Goal: Transaction & Acquisition: Download file/media

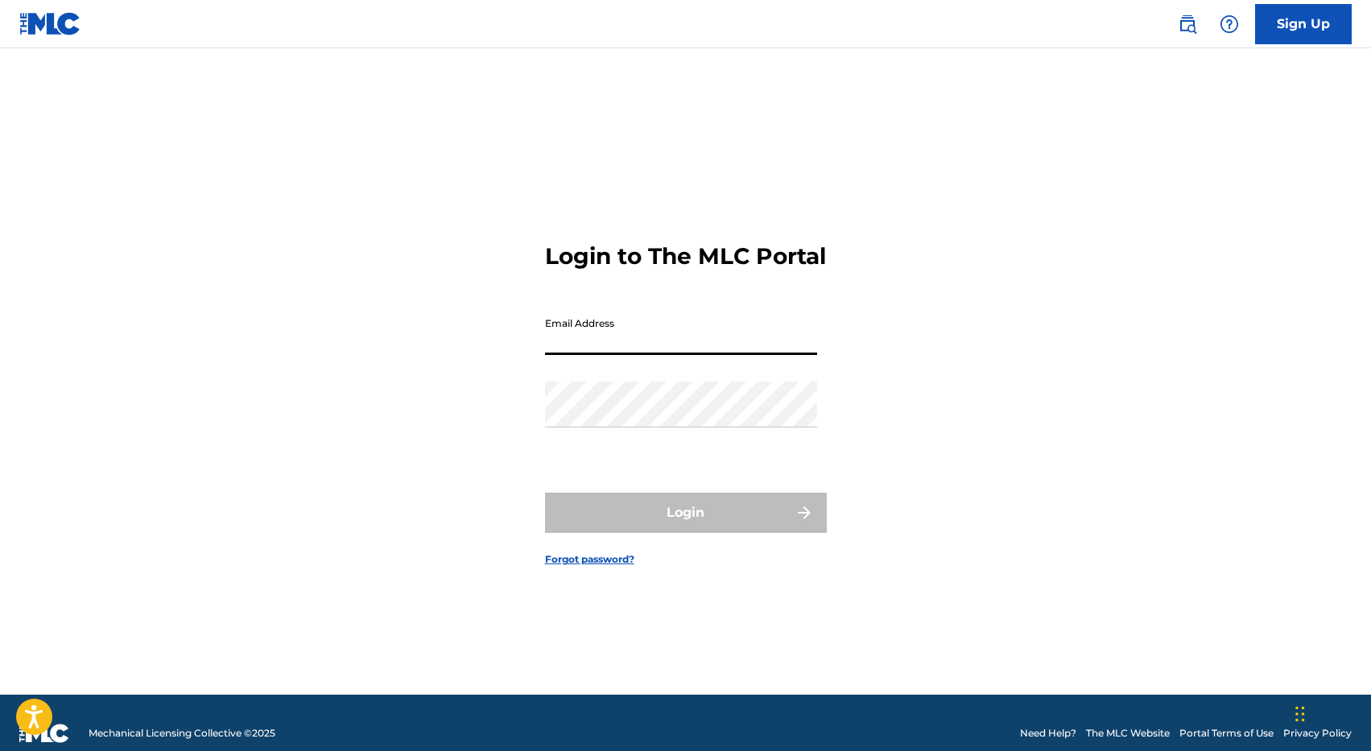
click at [677, 346] on input "Email Address" at bounding box center [681, 332] width 272 height 46
click at [884, 406] on div "Login to The MLC Portal Email Address Password Login Forgot password?" at bounding box center [685, 392] width 1127 height 606
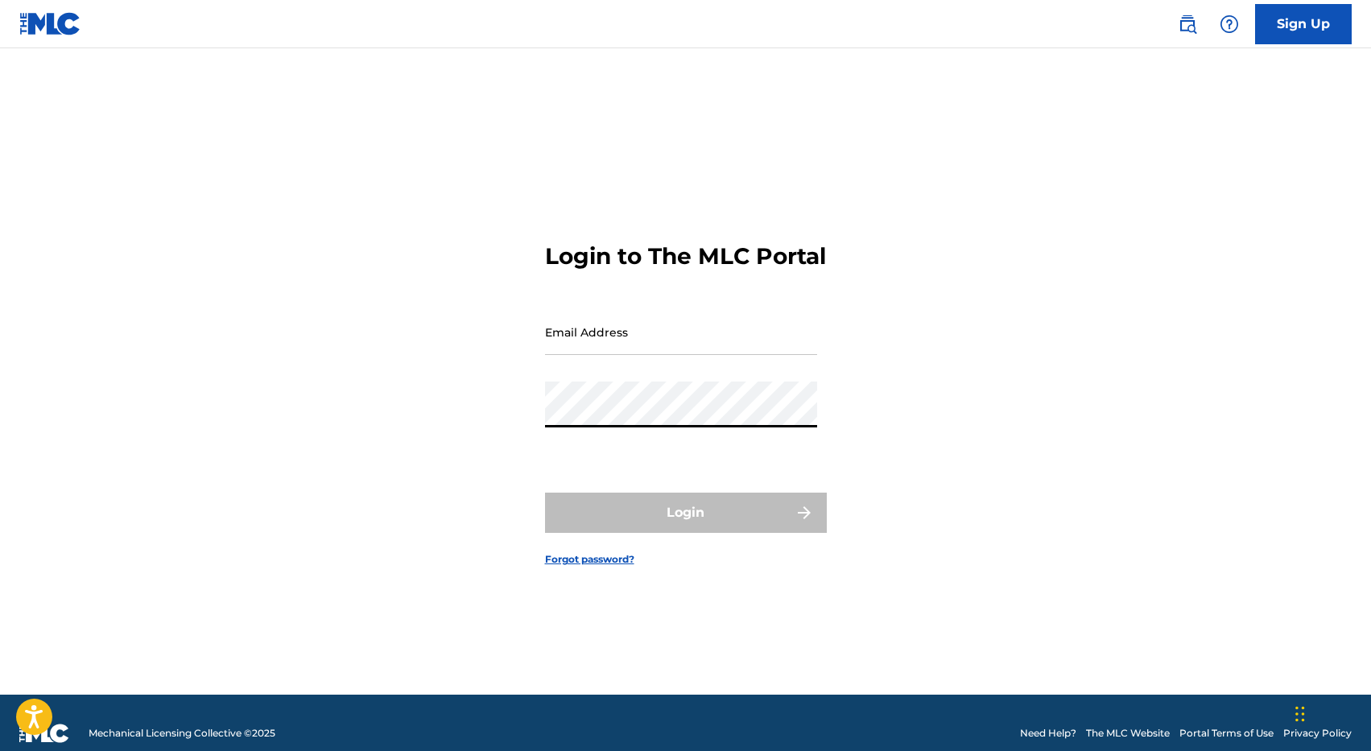
type input "[PERSON_NAME][EMAIL_ADDRESS][DOMAIN_NAME]"
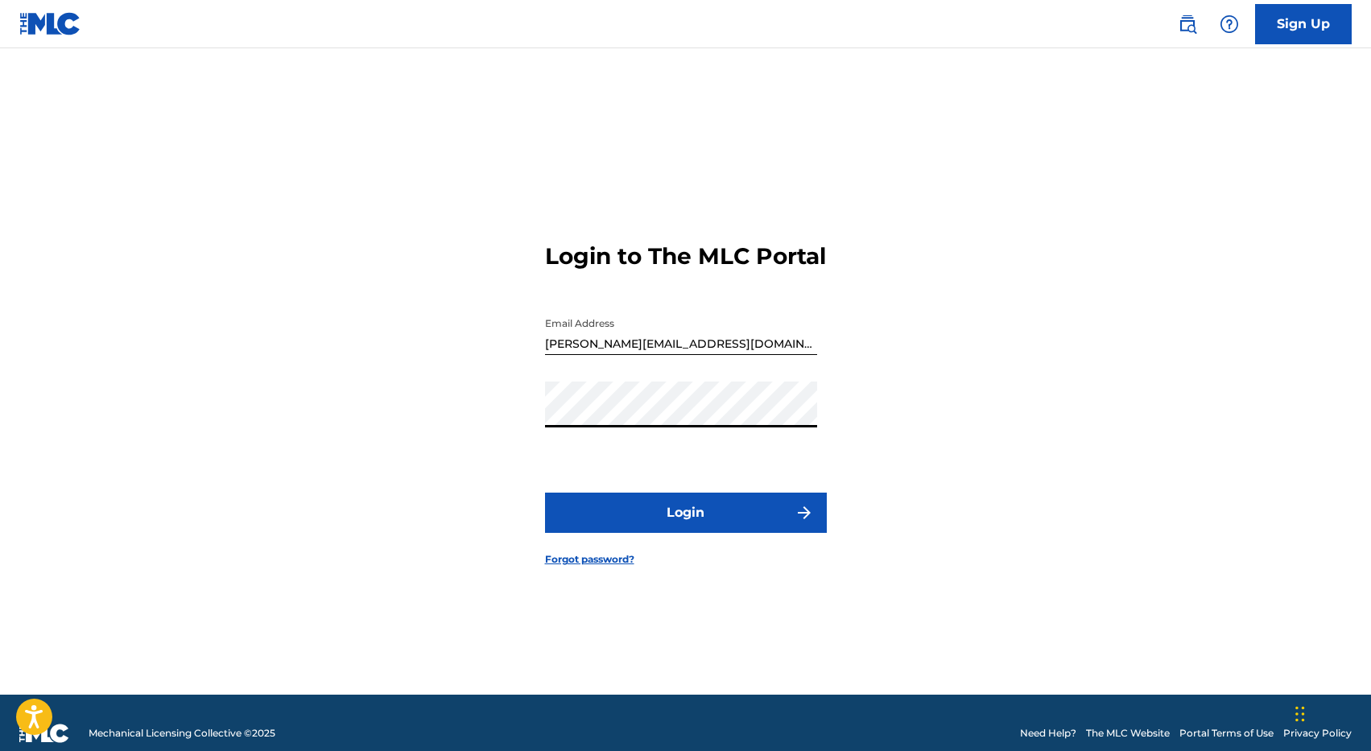
click at [696, 489] on form "Login to The MLC Portal Email Address [EMAIL_ADDRESS][DOMAIN_NAME] Password Log…" at bounding box center [686, 392] width 282 height 606
click at [692, 516] on button "Login" at bounding box center [686, 513] width 282 height 40
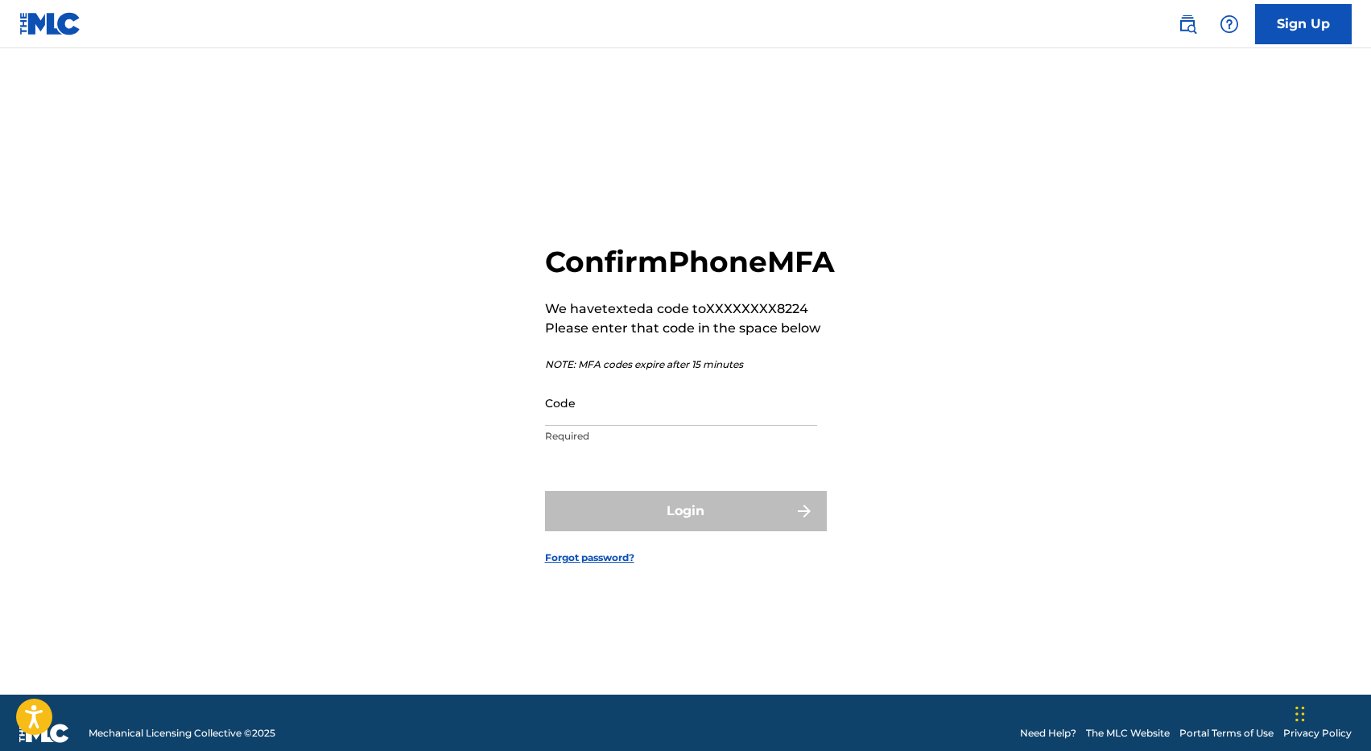
click at [715, 426] on input "Code" at bounding box center [681, 403] width 272 height 46
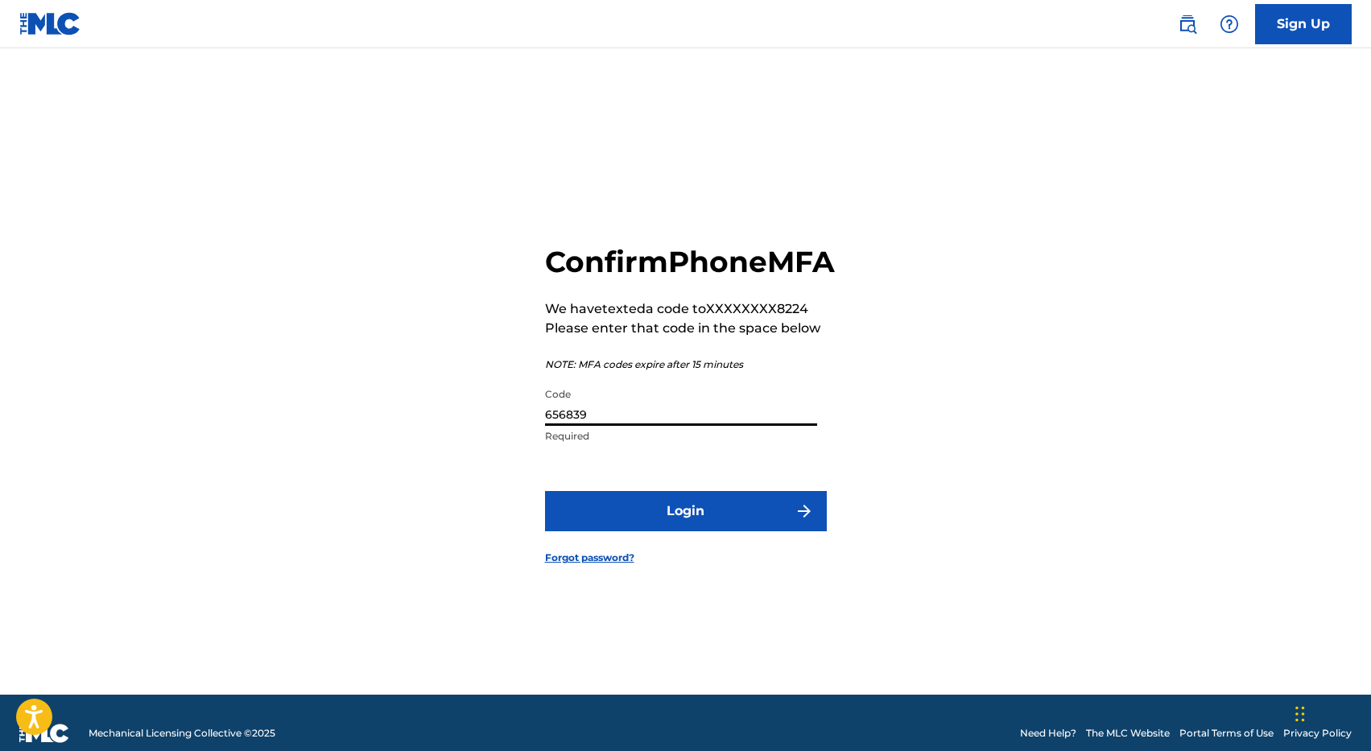
type input "656839"
click at [545, 491] on button "Login" at bounding box center [686, 511] width 282 height 40
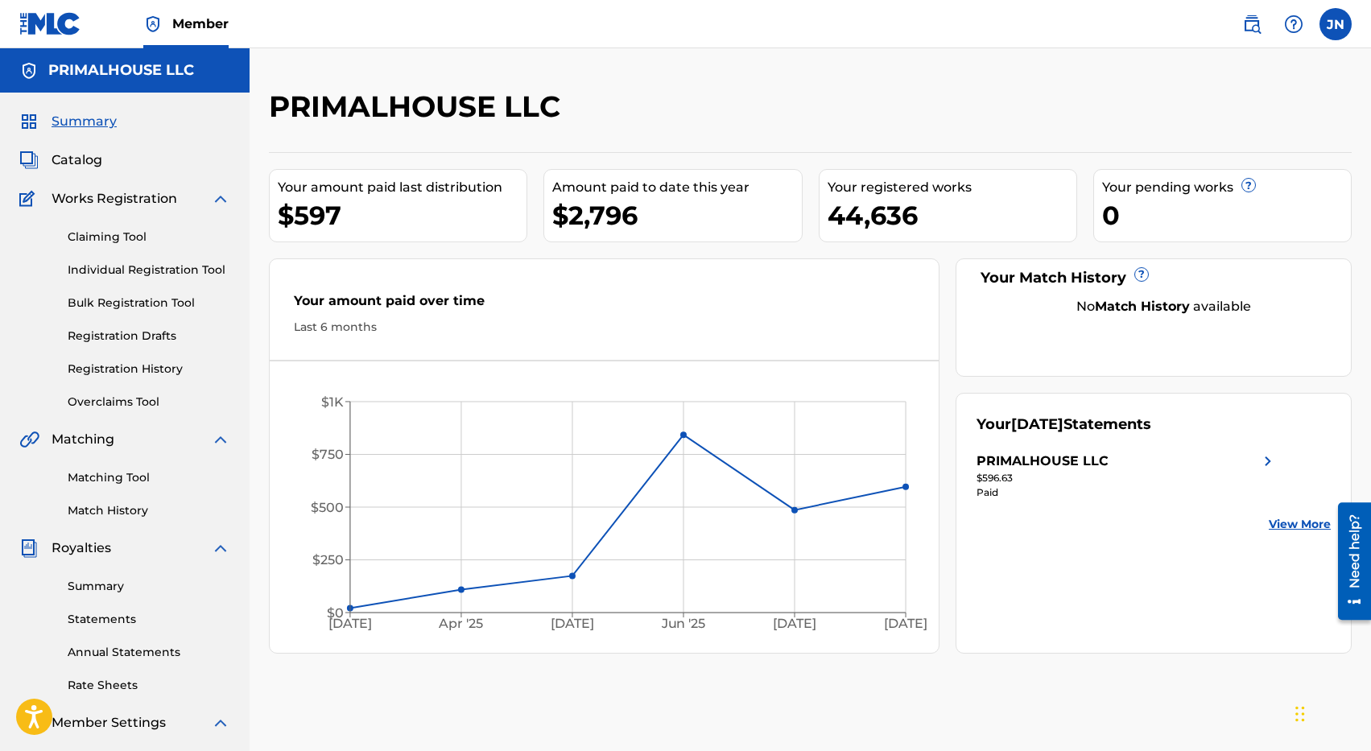
click at [110, 619] on link "Statements" at bounding box center [149, 619] width 163 height 17
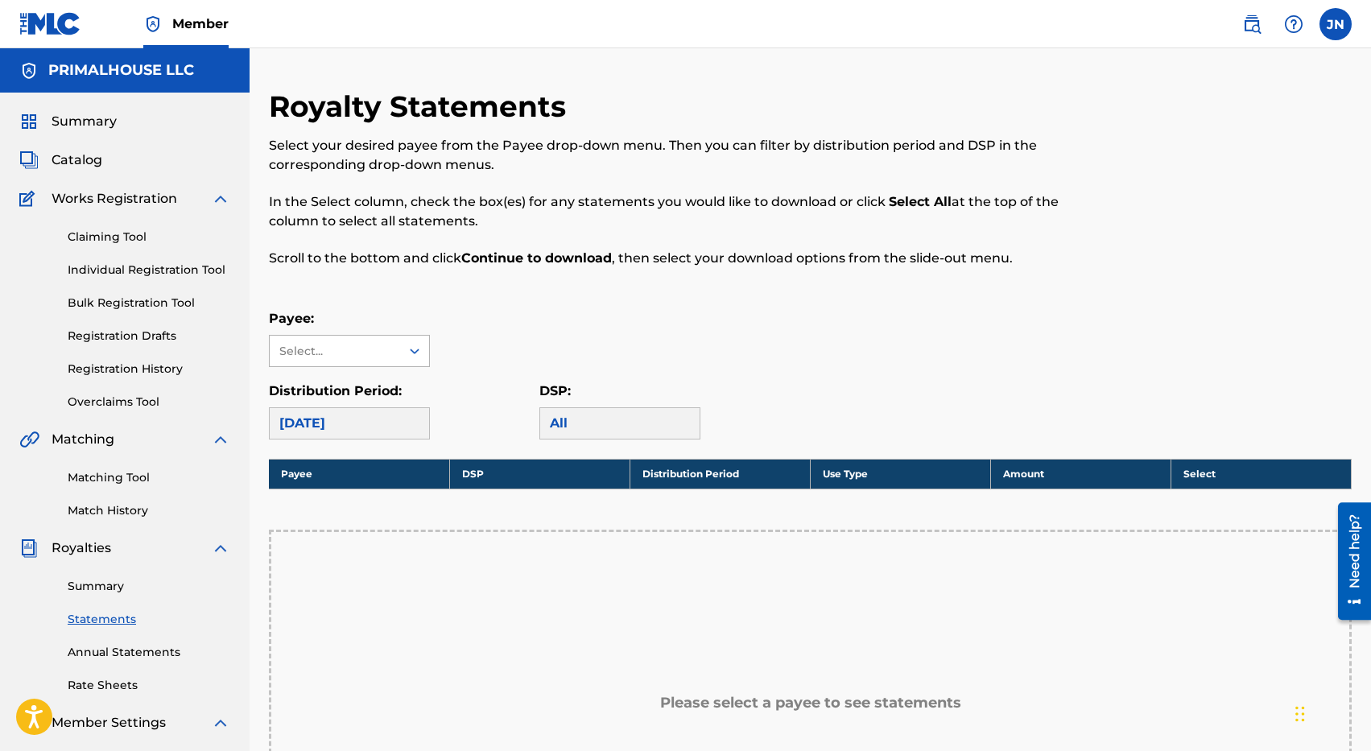
click at [378, 343] on div "Select..." at bounding box center [334, 351] width 110 height 17
click at [360, 399] on div "PRIMALHOUSE LLC" at bounding box center [349, 387] width 159 height 40
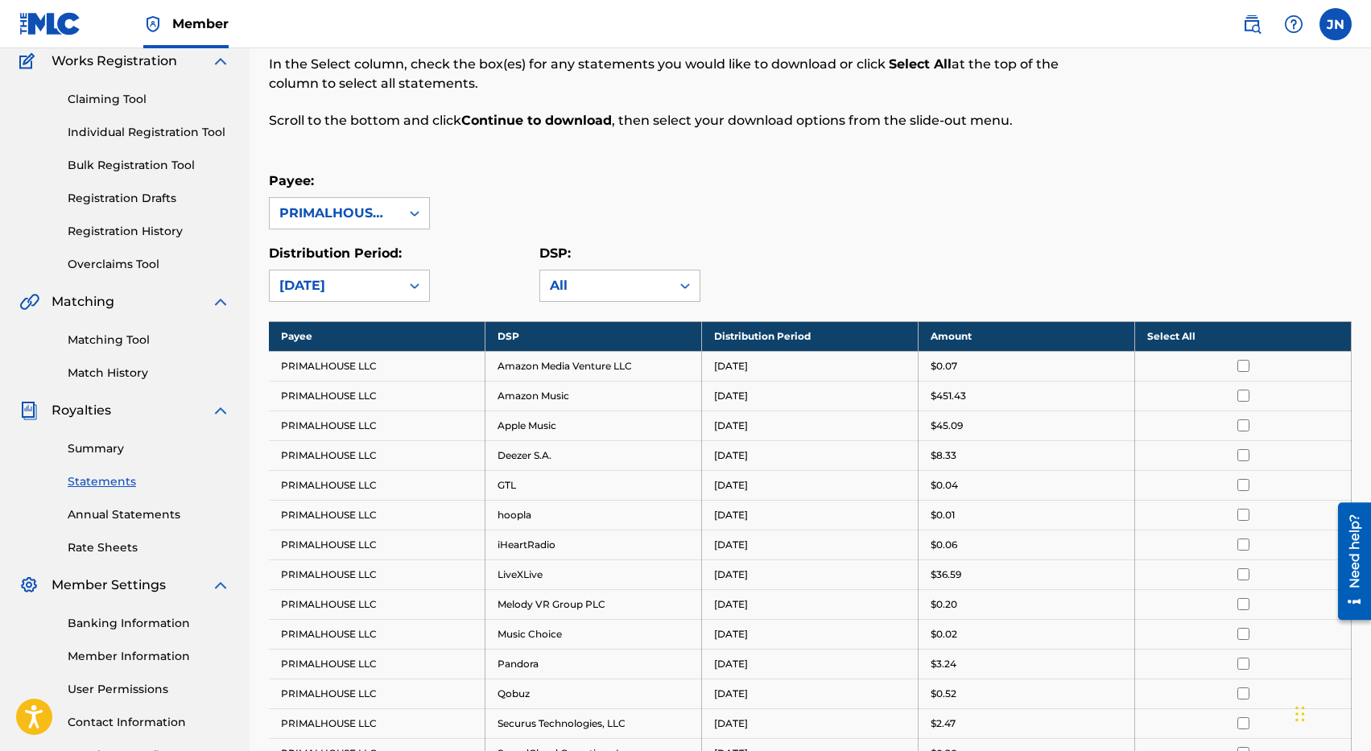
scroll to position [147, 0]
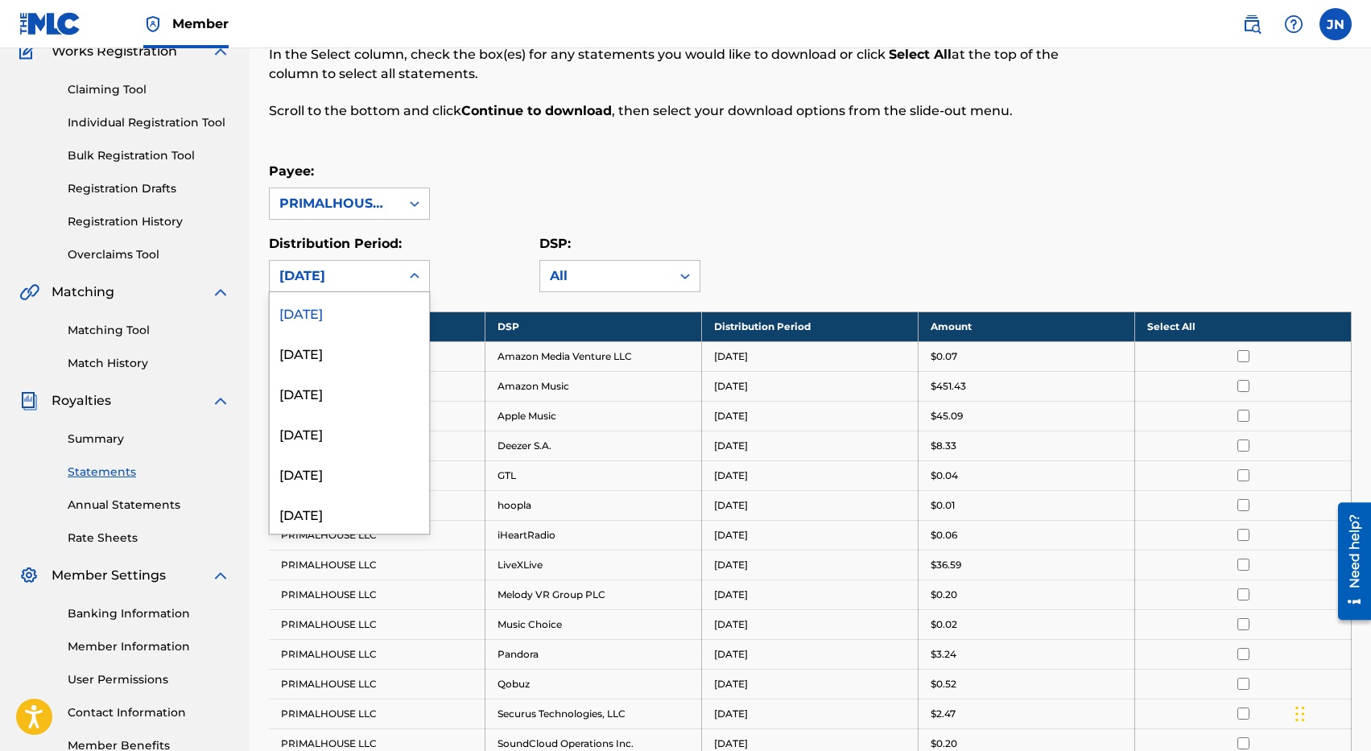
click at [395, 278] on div "[DATE]" at bounding box center [335, 276] width 130 height 31
click at [357, 399] on div "[DATE]" at bounding box center [349, 393] width 159 height 40
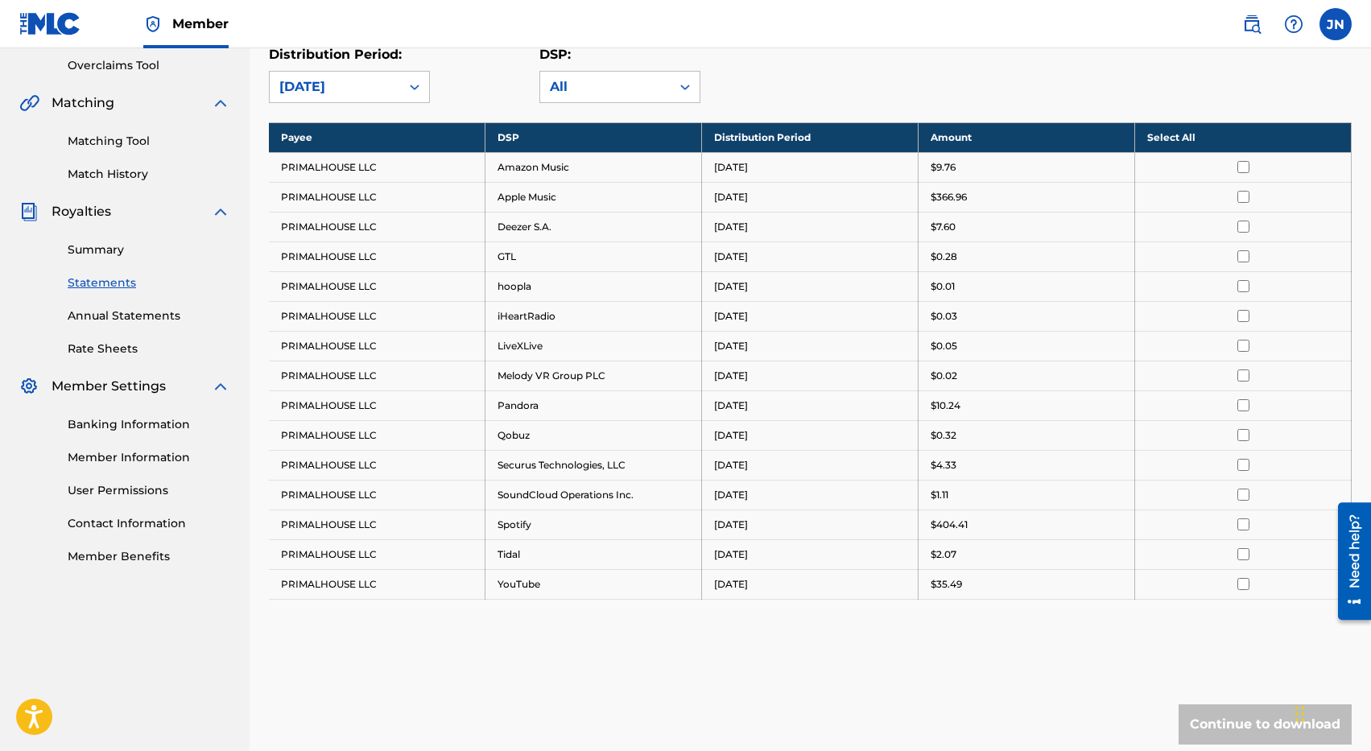
scroll to position [341, 0]
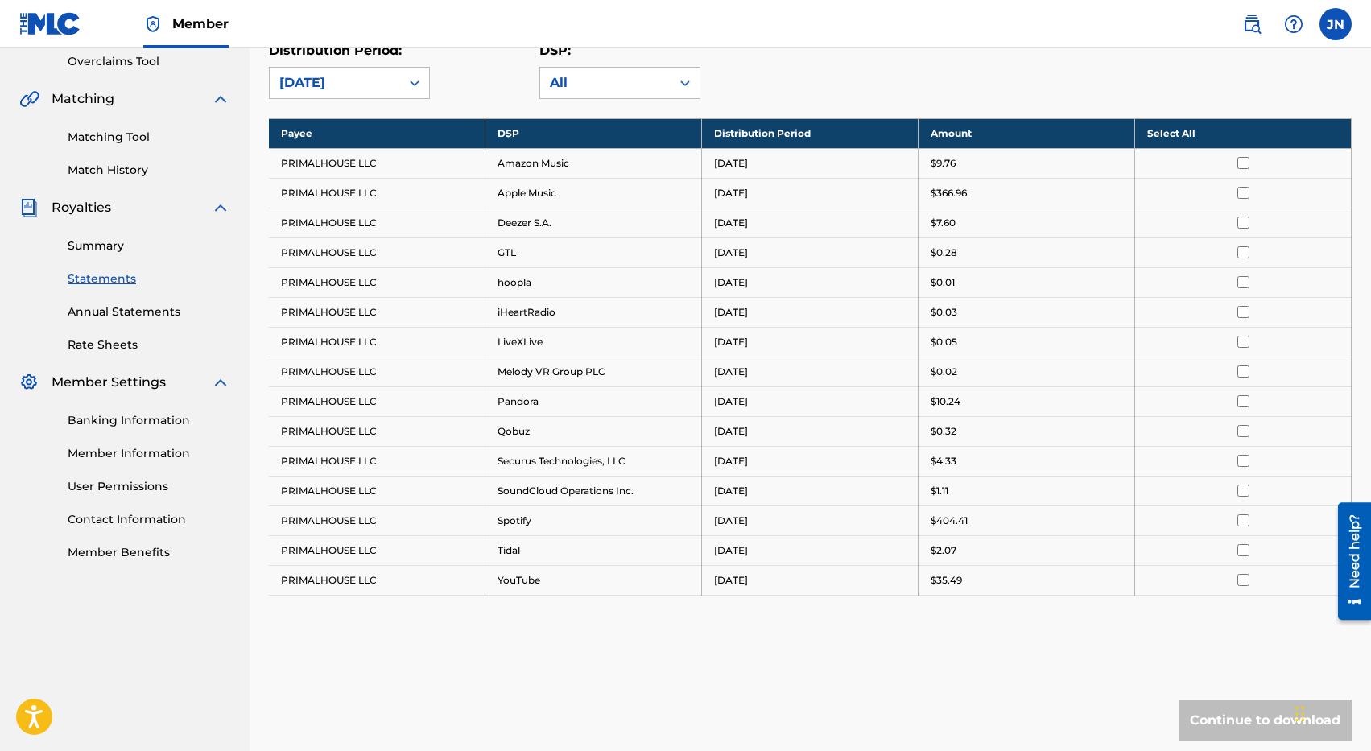
click at [1230, 131] on th "Select All" at bounding box center [1243, 133] width 217 height 30
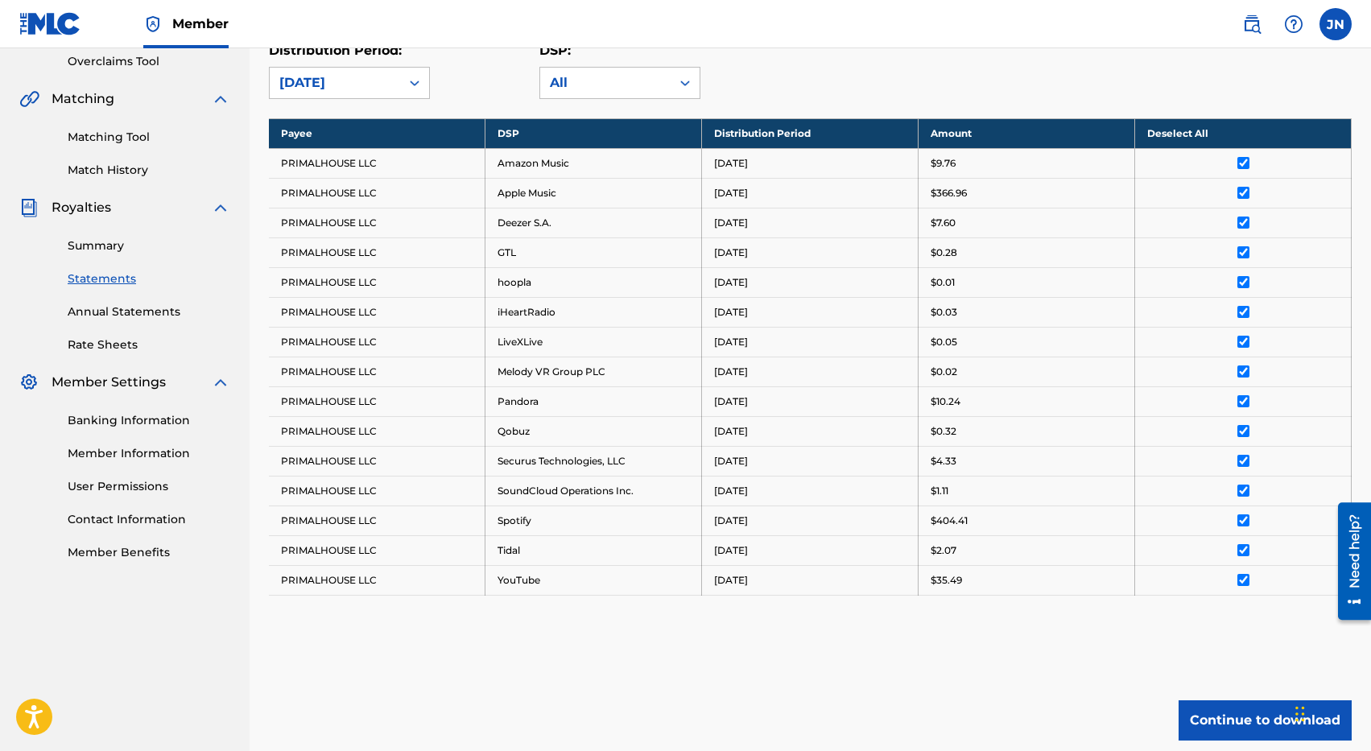
click at [1209, 718] on button "Continue to download" at bounding box center [1265, 720] width 173 height 40
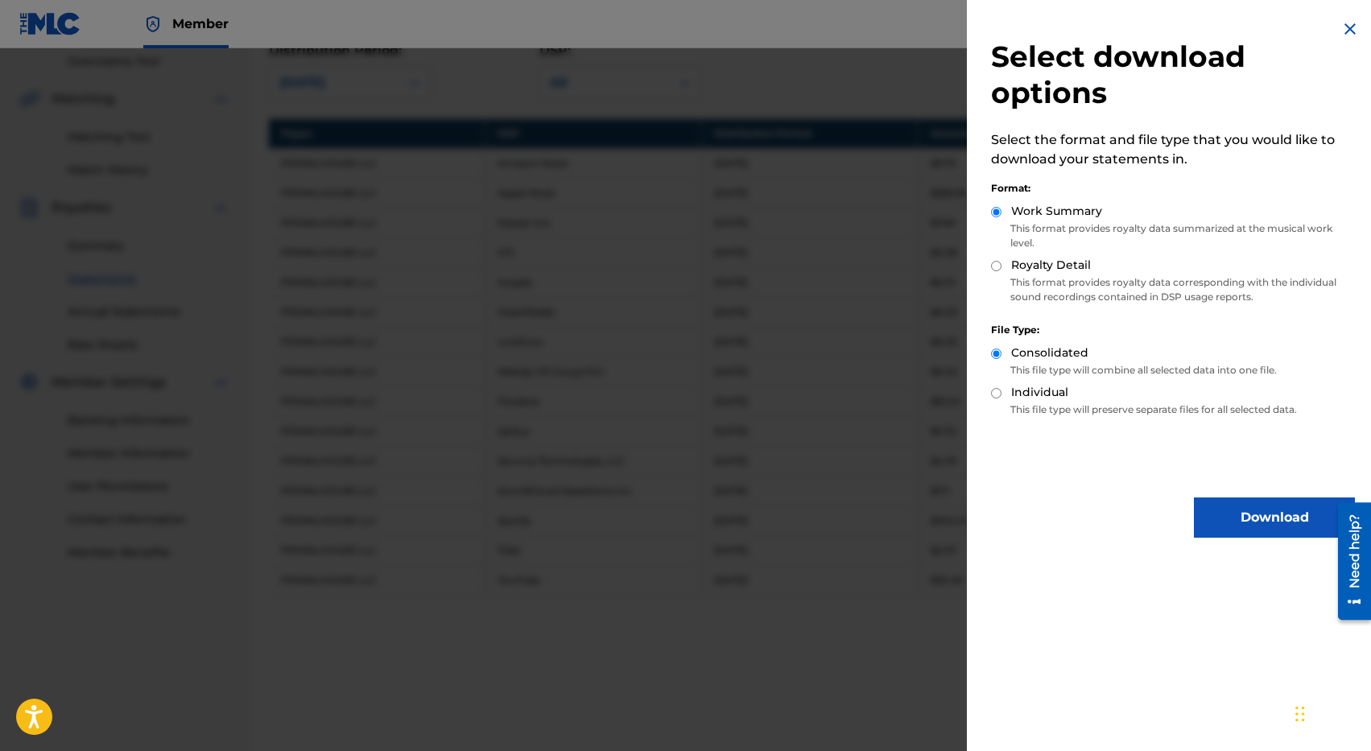
click at [1011, 268] on label "Royalty Detail" at bounding box center [1051, 265] width 80 height 17
click at [1002, 268] on input "Royalty Detail" at bounding box center [996, 266] width 10 height 10
radio input "true"
click at [1250, 514] on button "Download" at bounding box center [1274, 518] width 161 height 40
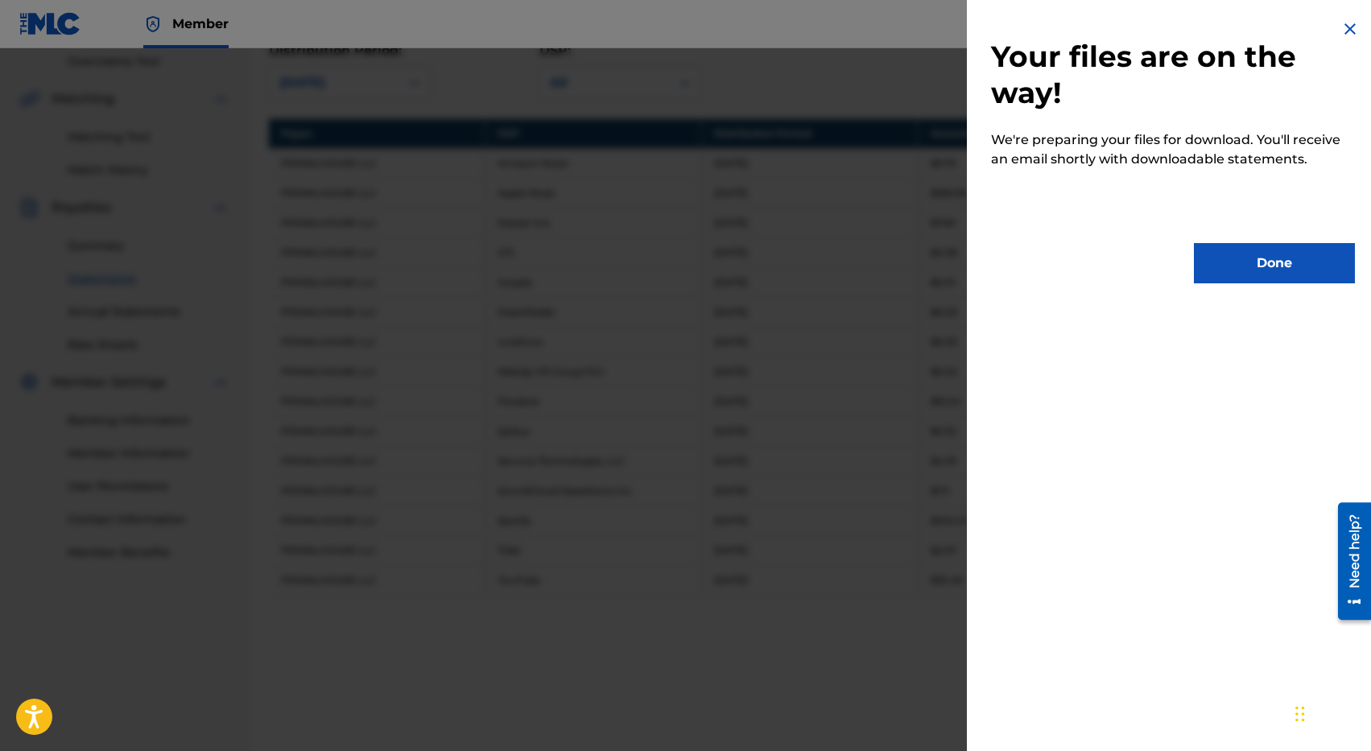
click at [1256, 279] on button "Done" at bounding box center [1274, 263] width 161 height 40
